Goal: Information Seeking & Learning: Understand process/instructions

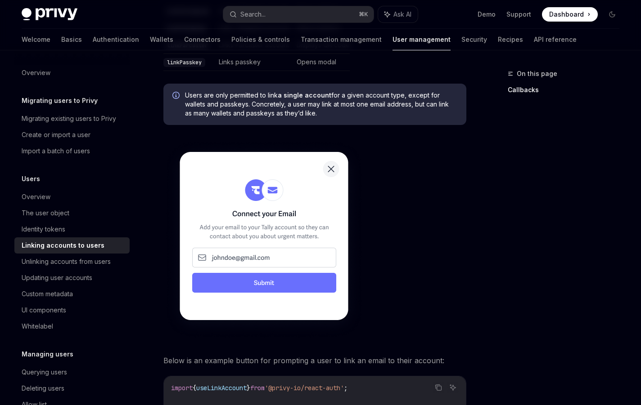
scroll to position [499, 0]
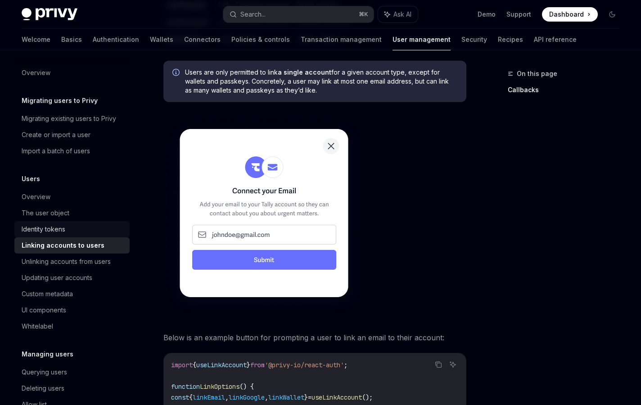
click at [60, 228] on div "Identity tokens" at bounding box center [44, 229] width 44 height 11
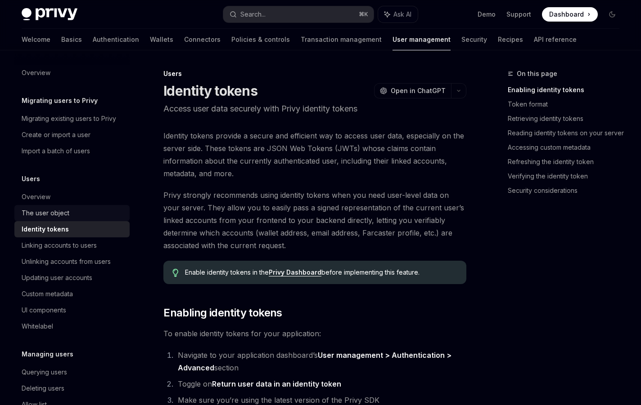
click at [57, 211] on div "The user object" at bounding box center [46, 213] width 48 height 11
type textarea "*"
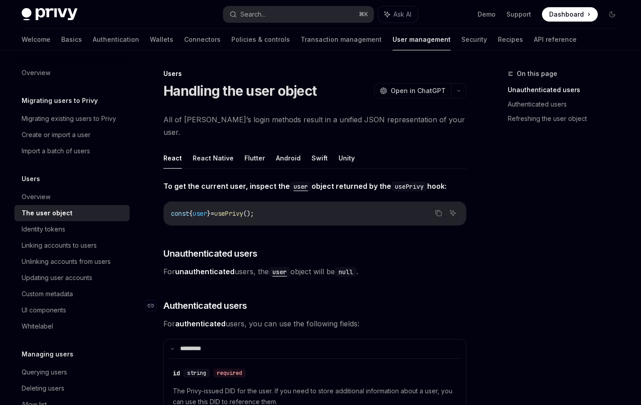
scroll to position [155, 0]
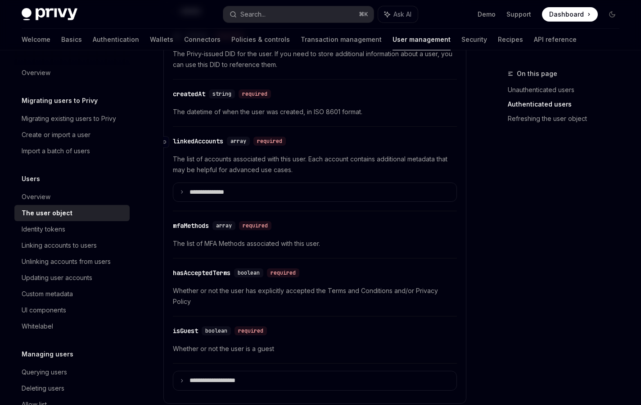
click at [215, 137] on div "linkedAccounts" at bounding box center [198, 141] width 50 height 9
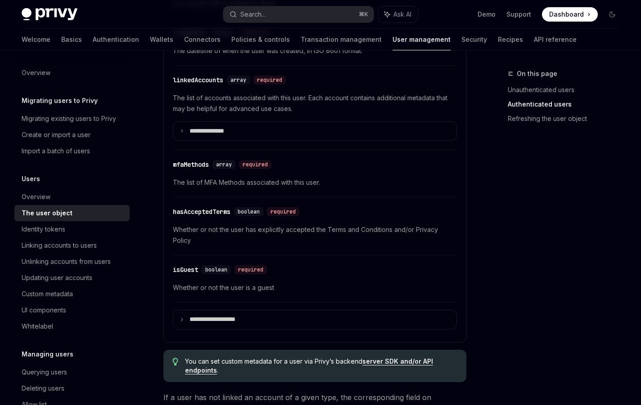
scroll to position [401, 0]
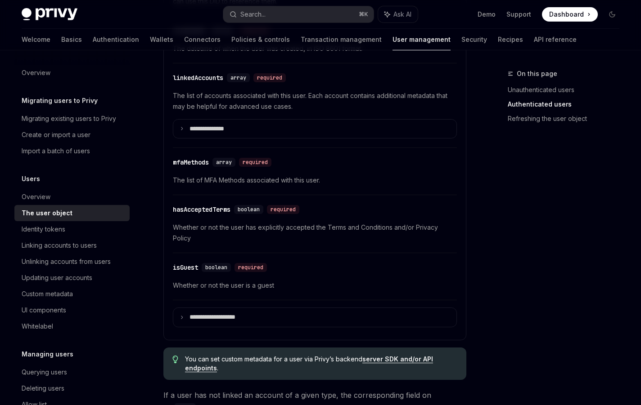
click at [219, 106] on div "**********" at bounding box center [315, 114] width 284 height 49
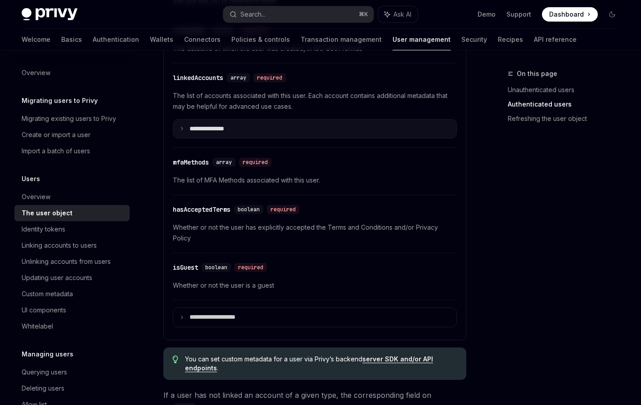
click at [216, 125] on p "**********" at bounding box center [213, 129] width 49 height 8
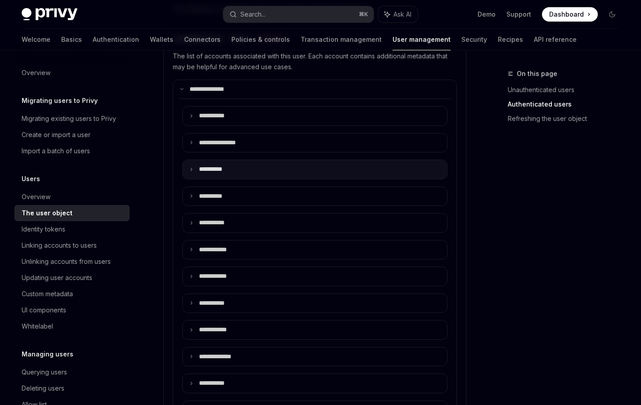
scroll to position [363, 0]
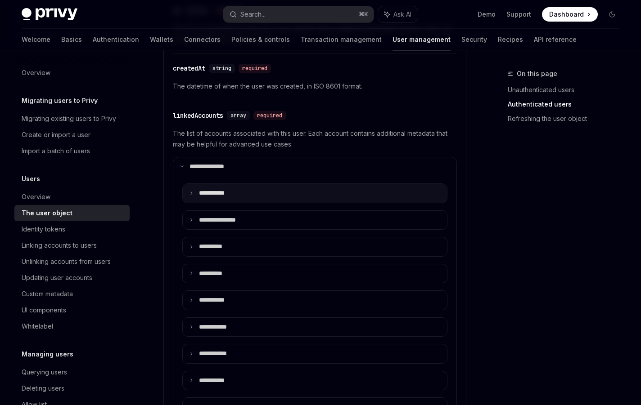
click at [212, 184] on summary "**** ******" at bounding box center [315, 193] width 264 height 19
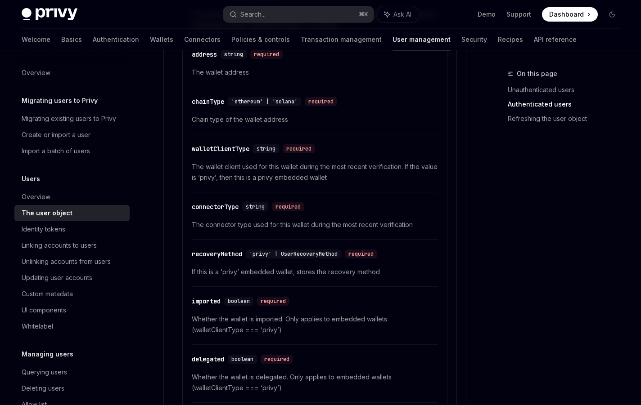
scroll to position [716, 0]
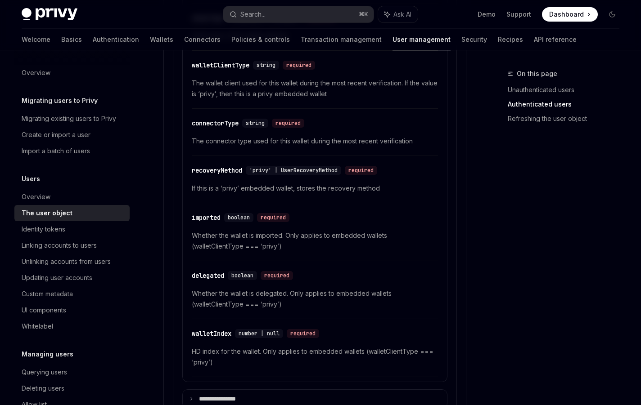
click at [270, 288] on span "Whether the wallet is delegated. Only applies to embedded wallets (walletClient…" at bounding box center [315, 299] width 246 height 22
click at [213, 271] on div "delegated" at bounding box center [208, 275] width 32 height 9
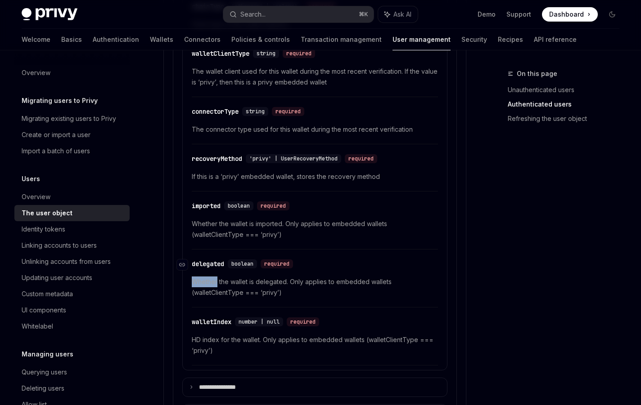
click at [213, 261] on div "​ delegated boolean required Whether the wallet is delegated. Only applies to e…" at bounding box center [315, 281] width 246 height 54
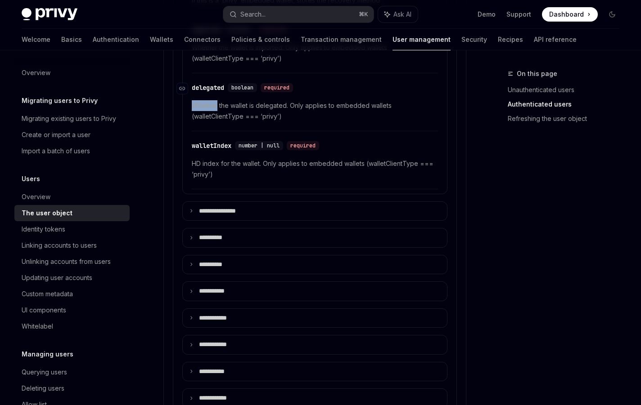
scroll to position [914, 0]
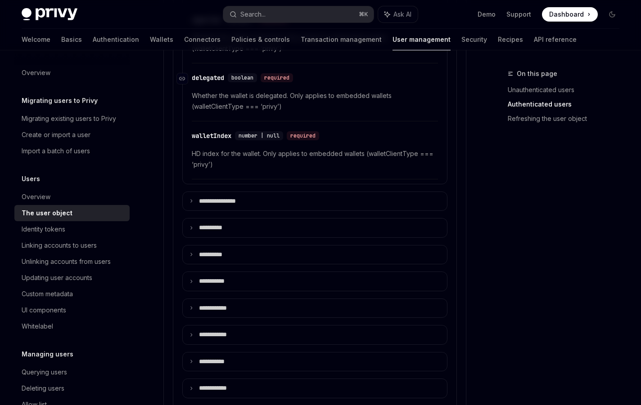
click at [212, 73] on div "delegated" at bounding box center [208, 77] width 32 height 9
click at [312, 20] on button "Search... ⌘ K" at bounding box center [298, 14] width 150 height 16
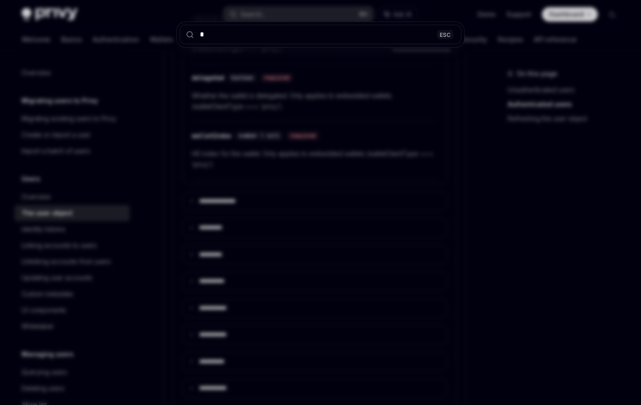
type input "*"
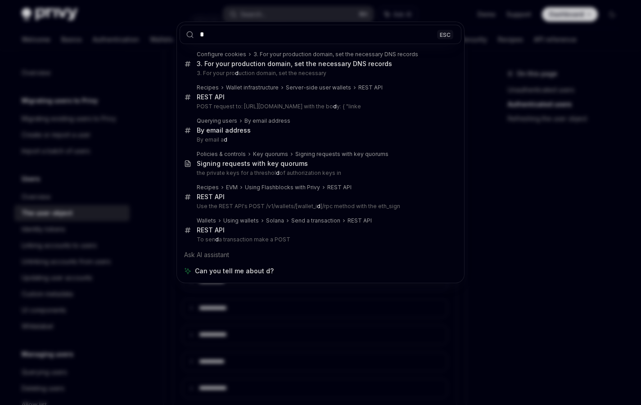
click at [305, 14] on div "* ESC Configure cookies 3. For your production domain, set the necessary DNS re…" at bounding box center [320, 202] width 641 height 405
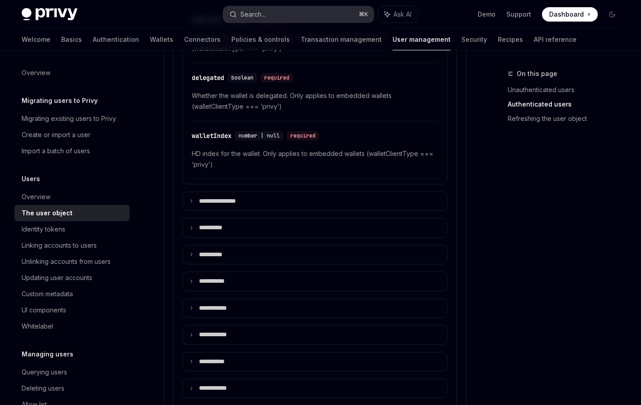
click at [302, 13] on button "Search... ⌘ K" at bounding box center [298, 14] width 150 height 16
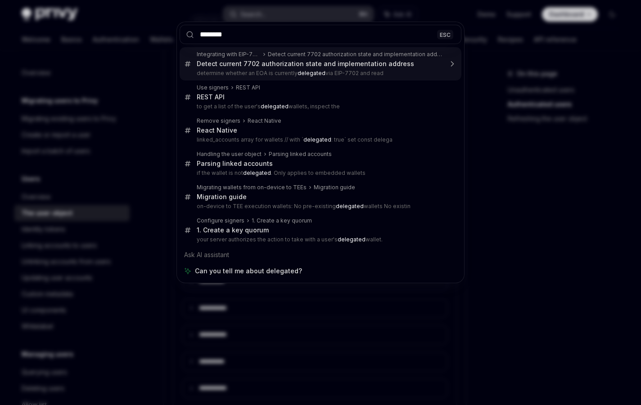
type input "*******"
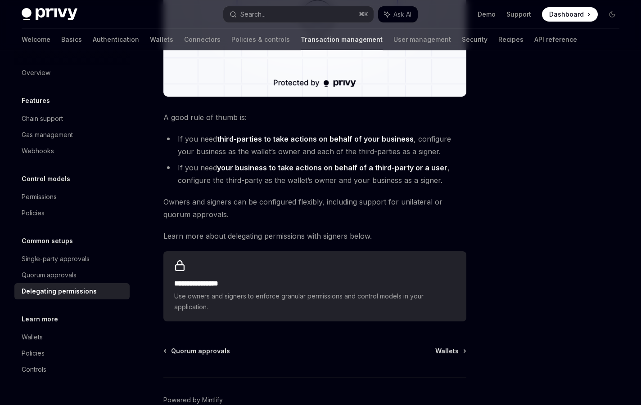
scroll to position [304, 0]
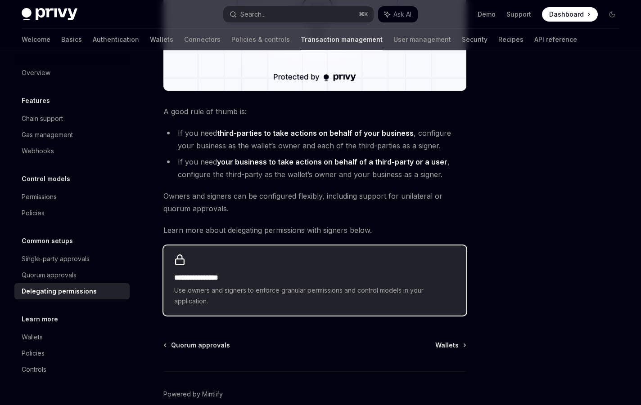
click at [262, 279] on h2 "**********" at bounding box center [314, 278] width 281 height 11
type textarea "*"
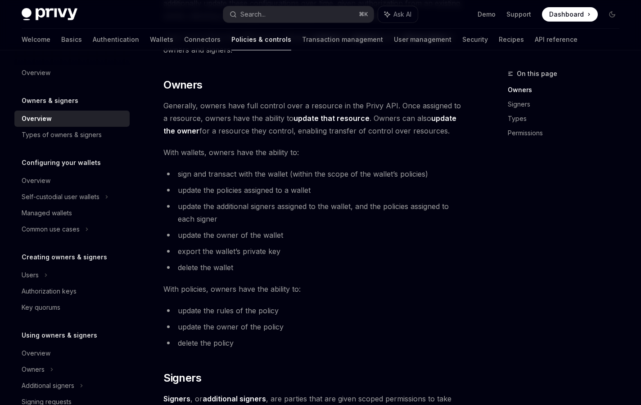
scroll to position [364, 0]
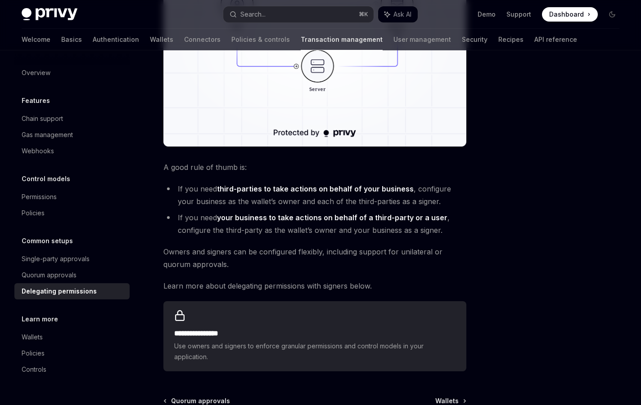
scroll to position [347, 0]
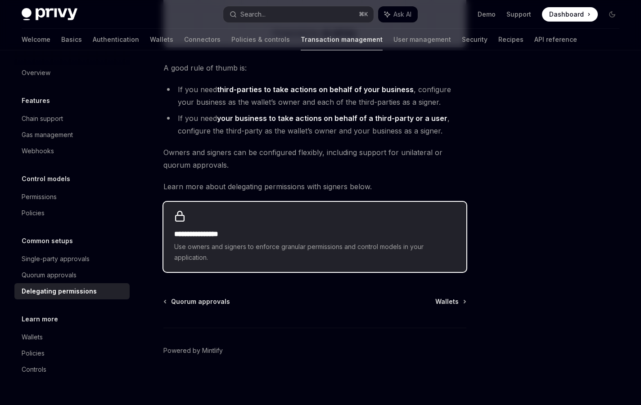
click at [247, 246] on span "Use owners and signers to enforce granular permissions and control models in yo…" at bounding box center [314, 253] width 281 height 22
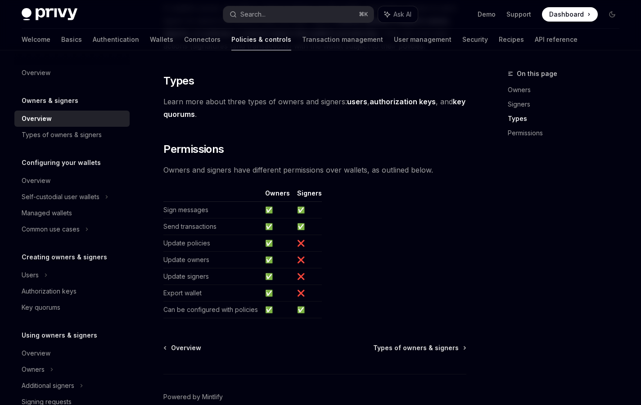
scroll to position [745, 0]
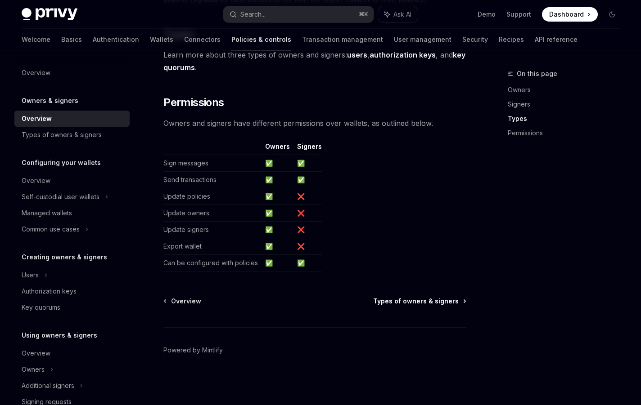
click at [410, 302] on span "Types of owners & signers" at bounding box center [416, 301] width 86 height 9
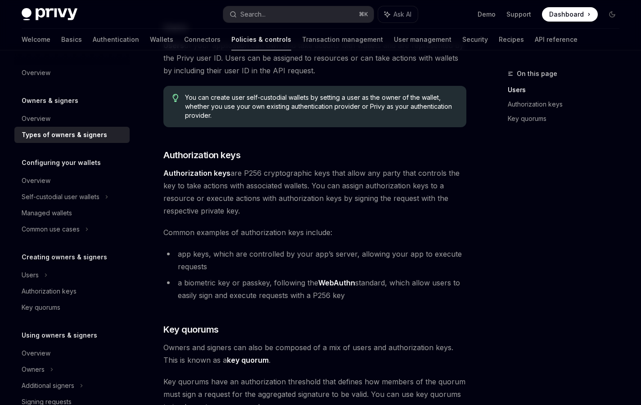
scroll to position [364, 0]
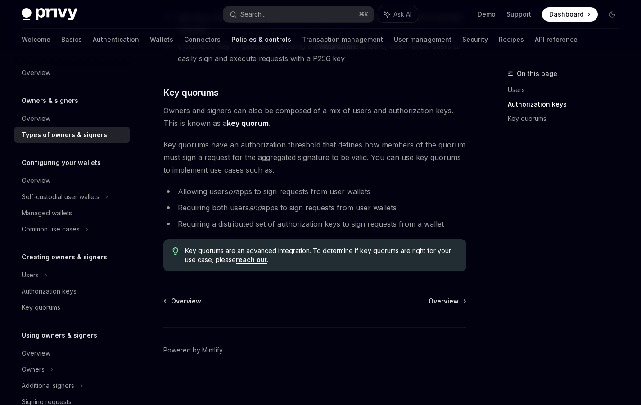
click at [431, 292] on div "Owners & signers Types of owners & signers OpenAI Open in ChatGPT OpenAI Open i…" at bounding box center [230, 55] width 475 height 701
click at [433, 305] on span "Overview" at bounding box center [443, 301] width 30 height 9
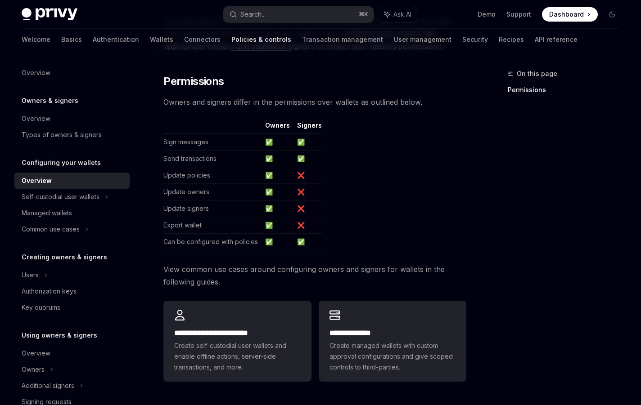
scroll to position [149, 0]
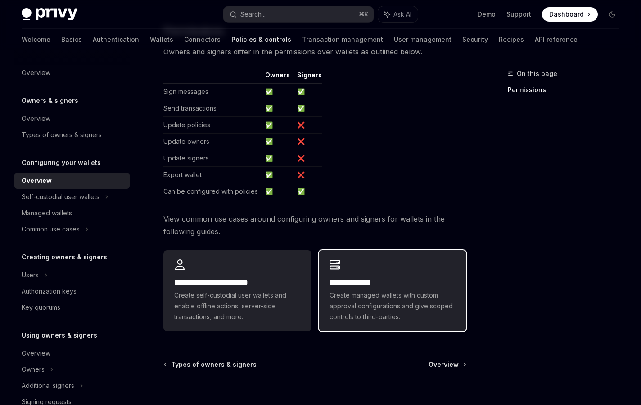
click at [408, 302] on span "Create managed wallets with custom approval configurations and give scoped cont…" at bounding box center [392, 306] width 126 height 32
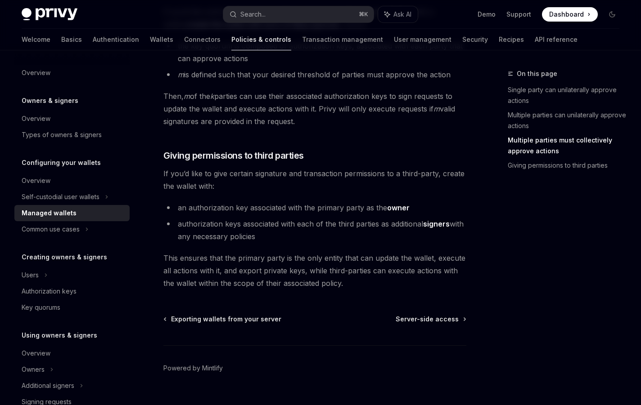
scroll to position [398, 0]
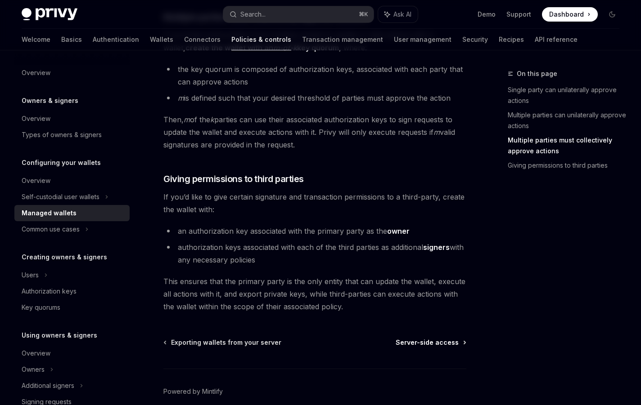
click at [433, 342] on span "Server-side access" at bounding box center [427, 342] width 63 height 9
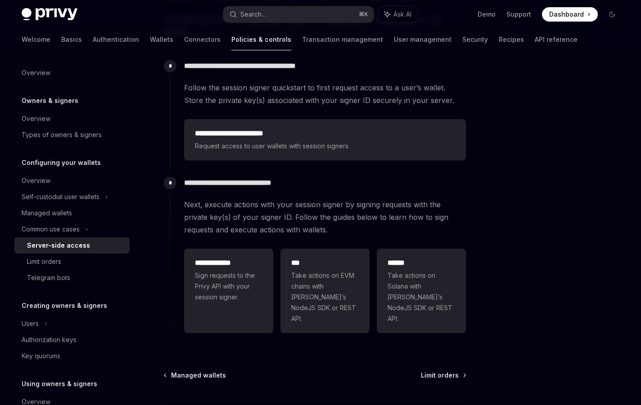
scroll to position [222, 0]
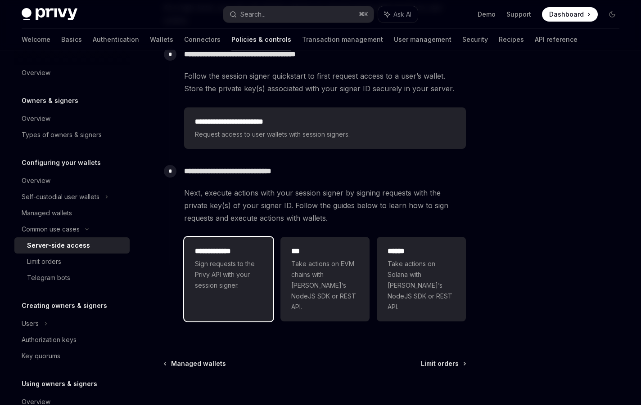
click at [236, 273] on span "Sign requests to the Privy API with your session signer." at bounding box center [229, 275] width 68 height 32
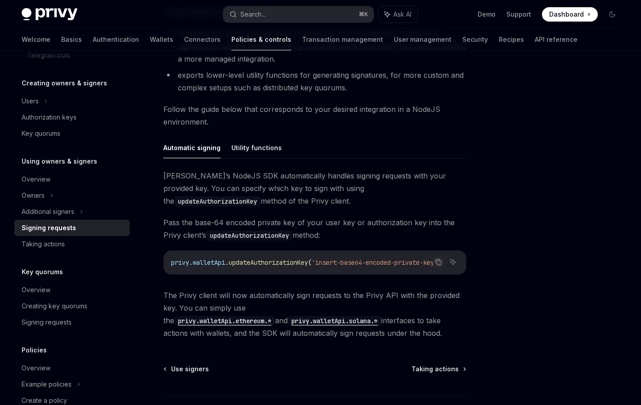
scroll to position [182, 0]
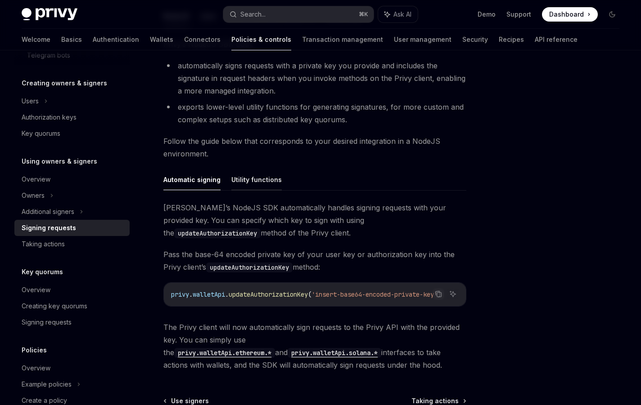
click at [243, 186] on button "Utility functions" at bounding box center [256, 179] width 50 height 21
type textarea "*"
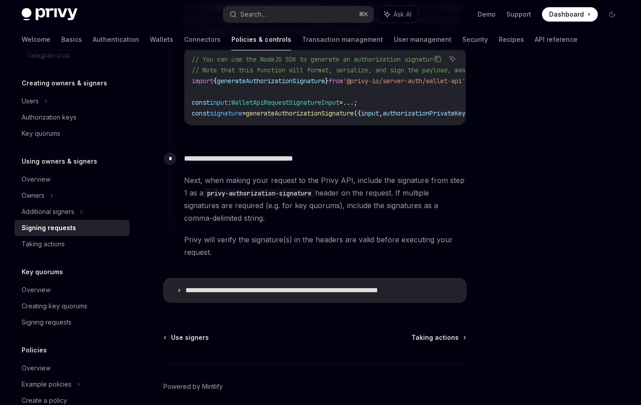
scroll to position [544, 0]
